Goal: Use online tool/utility: Utilize a website feature to perform a specific function

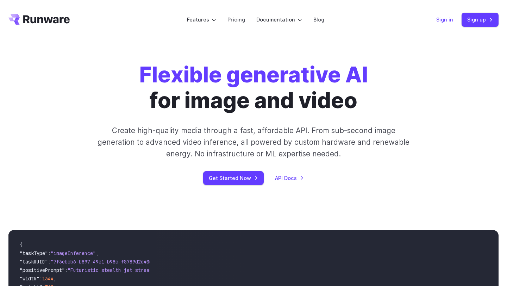
click at [445, 21] on link "Sign in" at bounding box center [444, 19] width 17 height 8
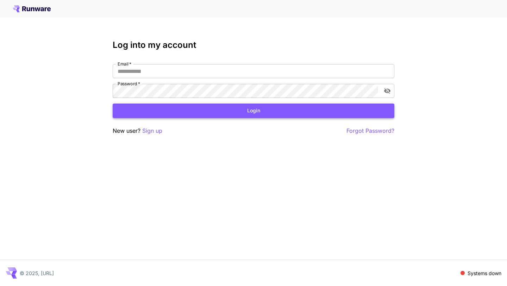
type input "**********"
click at [192, 114] on button "Login" at bounding box center [253, 110] width 281 height 14
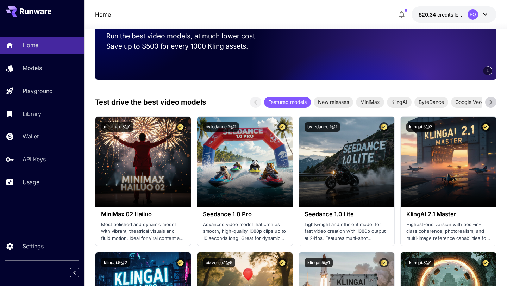
scroll to position [106, 0]
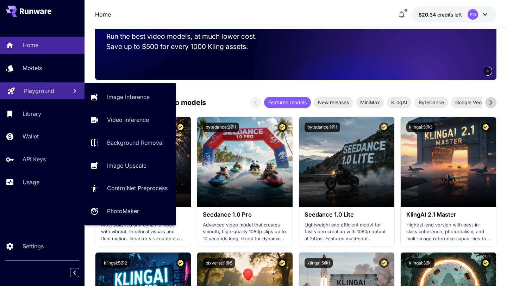
click at [30, 91] on p "Playground" at bounding box center [39, 91] width 30 height 8
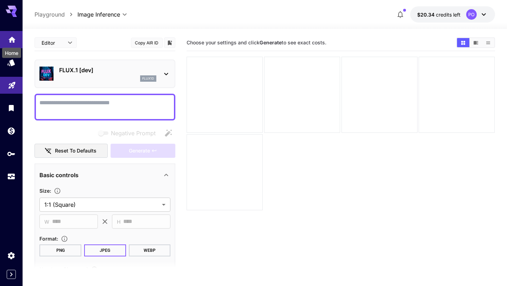
click at [11, 38] on icon "Home" at bounding box center [11, 37] width 7 height 6
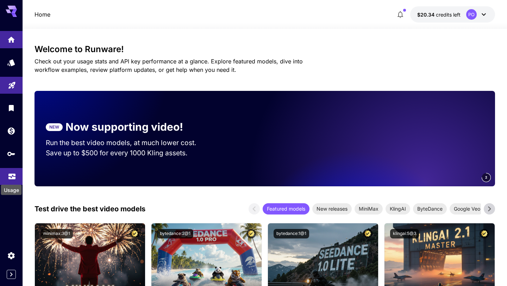
click at [10, 182] on div "Usage" at bounding box center [11, 188] width 22 height 16
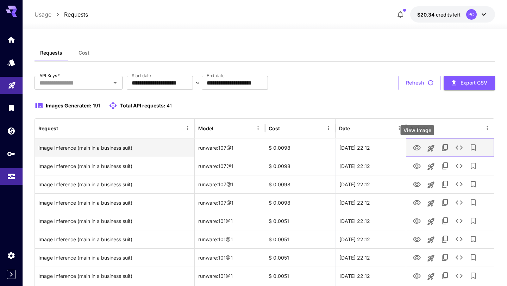
click at [418, 147] on icon "View Image" at bounding box center [417, 147] width 8 height 5
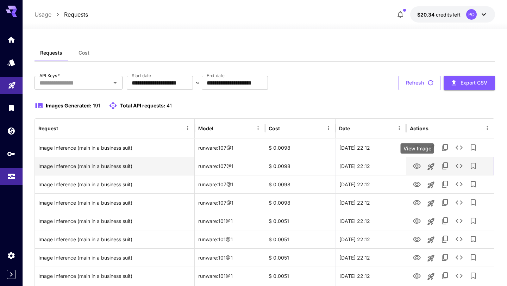
click at [418, 164] on icon "View Image" at bounding box center [416, 166] width 8 height 8
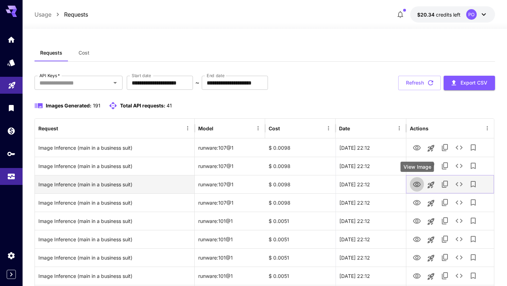
click at [416, 185] on icon "View Image" at bounding box center [417, 184] width 8 height 5
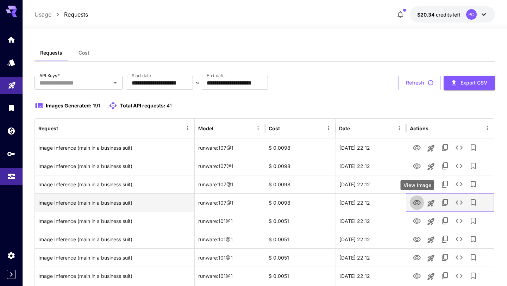
click at [418, 202] on icon "View Image" at bounding box center [417, 202] width 8 height 5
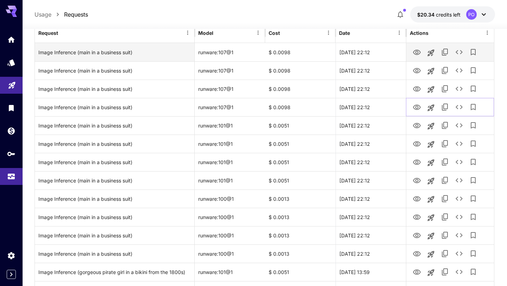
scroll to position [96, 0]
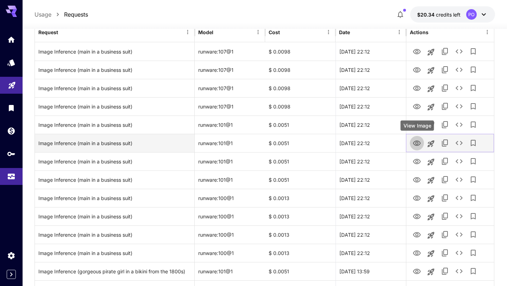
click at [417, 144] on icon "View Image" at bounding box center [417, 142] width 8 height 5
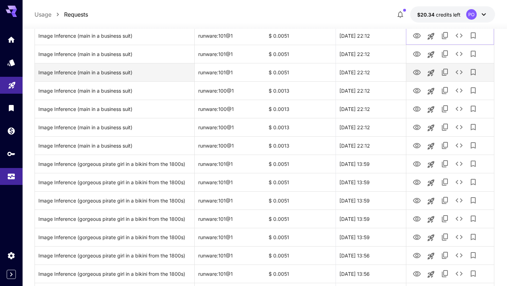
scroll to position [205, 0]
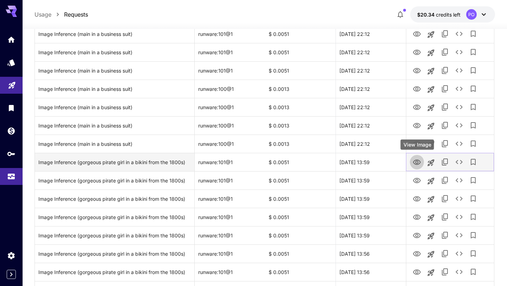
click at [415, 164] on icon "View Image" at bounding box center [417, 161] width 8 height 5
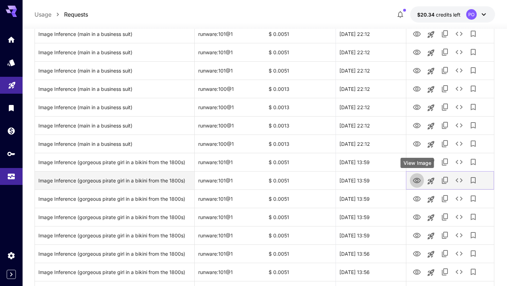
click at [415, 183] on icon "View Image" at bounding box center [416, 180] width 8 height 8
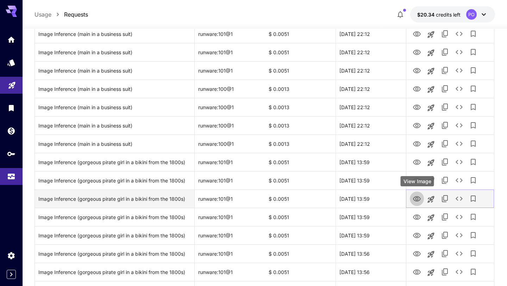
click at [418, 199] on icon "View Image" at bounding box center [417, 198] width 8 height 5
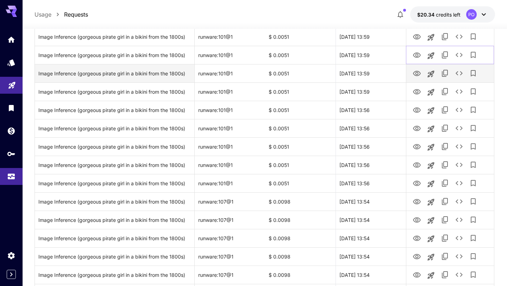
scroll to position [351, 0]
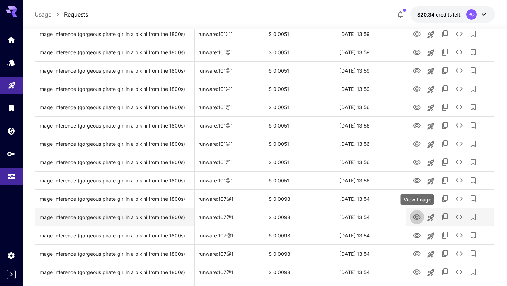
click at [417, 217] on icon "View Image" at bounding box center [416, 217] width 8 height 8
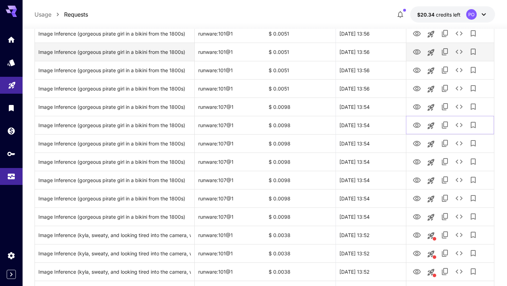
scroll to position [445, 0]
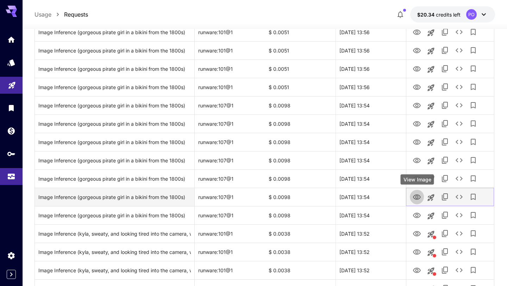
click at [421, 197] on button "View Image" at bounding box center [416, 196] width 14 height 14
click at [417, 197] on icon "View Image" at bounding box center [416, 197] width 8 height 8
click at [432, 196] on icon "Launch in playground" at bounding box center [430, 197] width 8 height 8
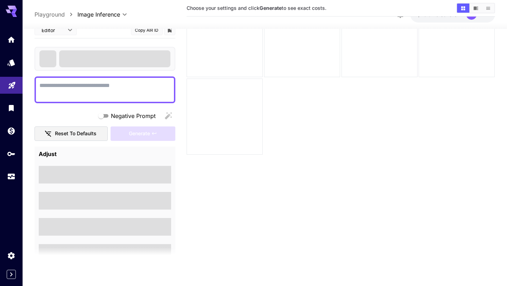
scroll to position [56, 0]
type textarea "**********"
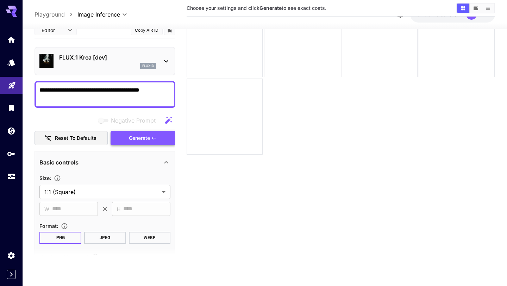
click at [137, 136] on span "Generate" at bounding box center [139, 138] width 21 height 9
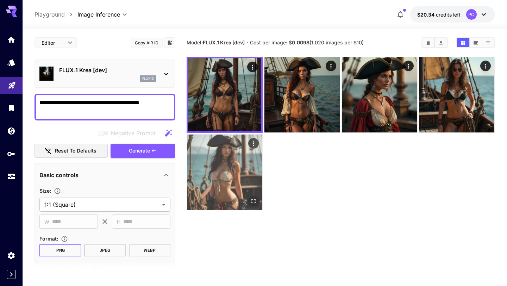
click at [228, 164] on img at bounding box center [224, 171] width 75 height 75
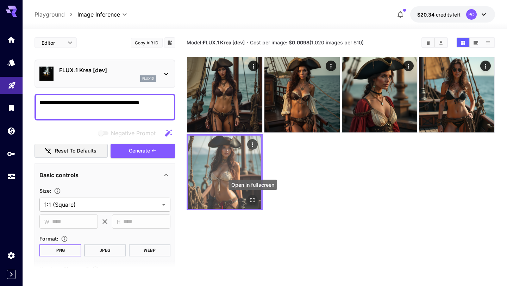
click at [250, 199] on icon "Open in fullscreen" at bounding box center [252, 199] width 7 height 7
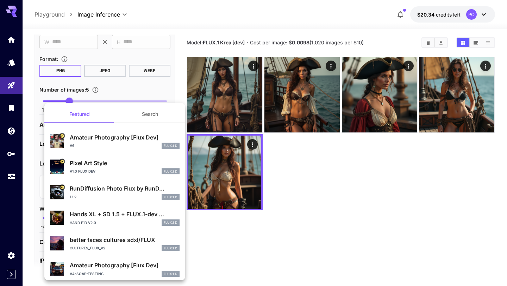
click at [145, 113] on button "Search" at bounding box center [150, 114] width 70 height 17
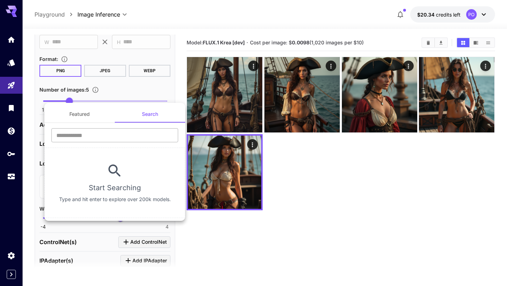
click at [116, 133] on input "text" at bounding box center [114, 135] width 127 height 14
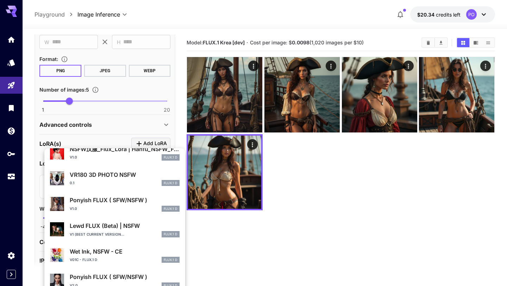
scroll to position [281, 0]
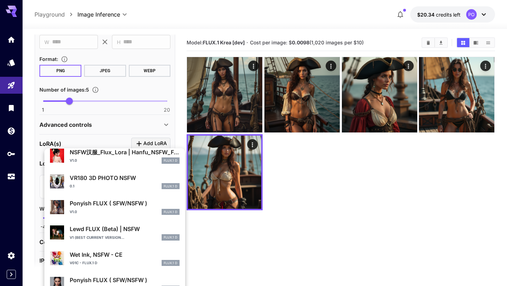
type input "****"
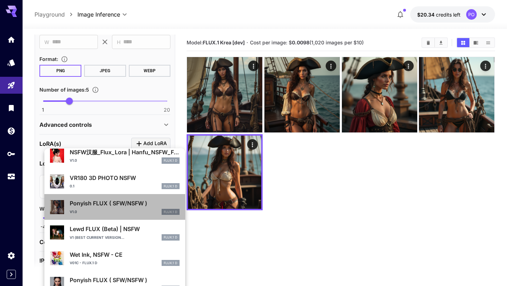
click at [107, 205] on p "Ponyish FLUX ( SFW/NSFW )" at bounding box center [125, 203] width 110 height 8
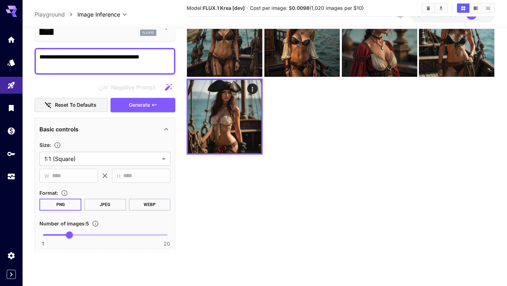
scroll to position [0, 0]
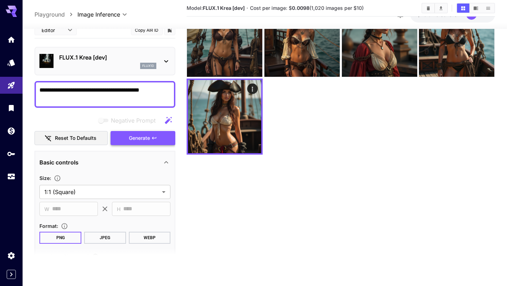
click at [134, 141] on span "Generate" at bounding box center [139, 138] width 21 height 9
